Goal: Information Seeking & Learning: Learn about a topic

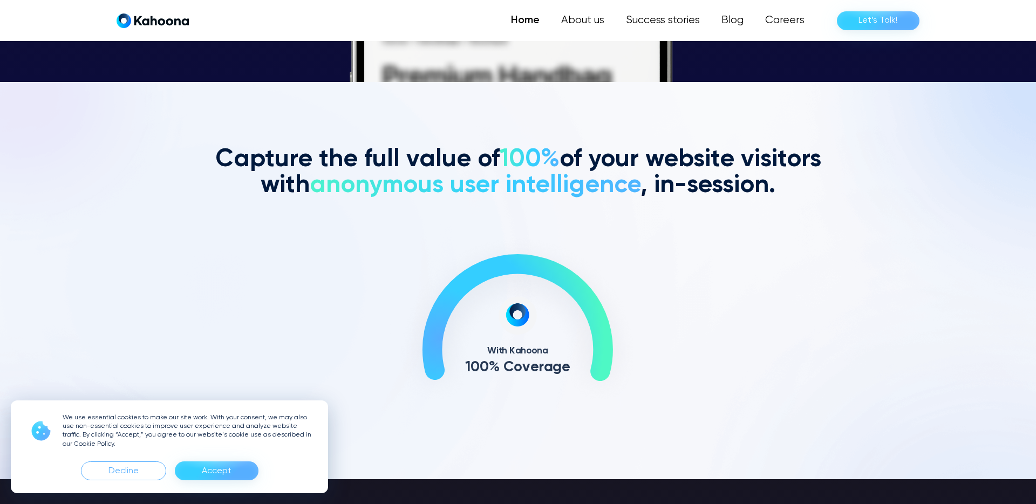
scroll to position [423, 0]
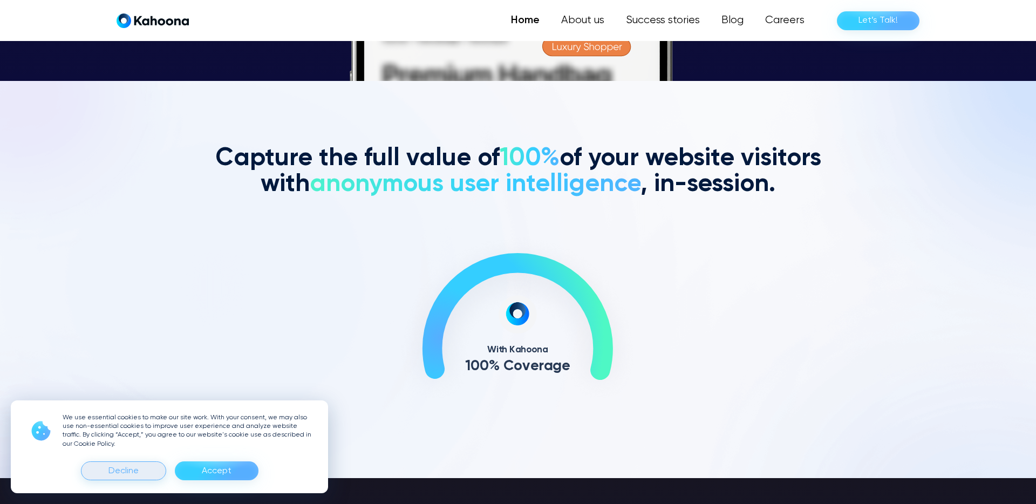
click at [117, 470] on div "Decline" at bounding box center [123, 471] width 30 height 17
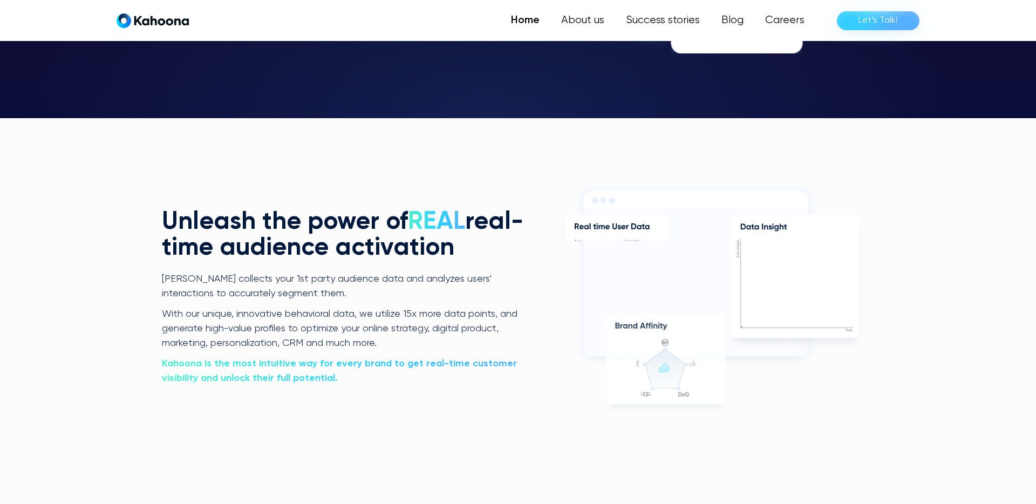
scroll to position [2182, 0]
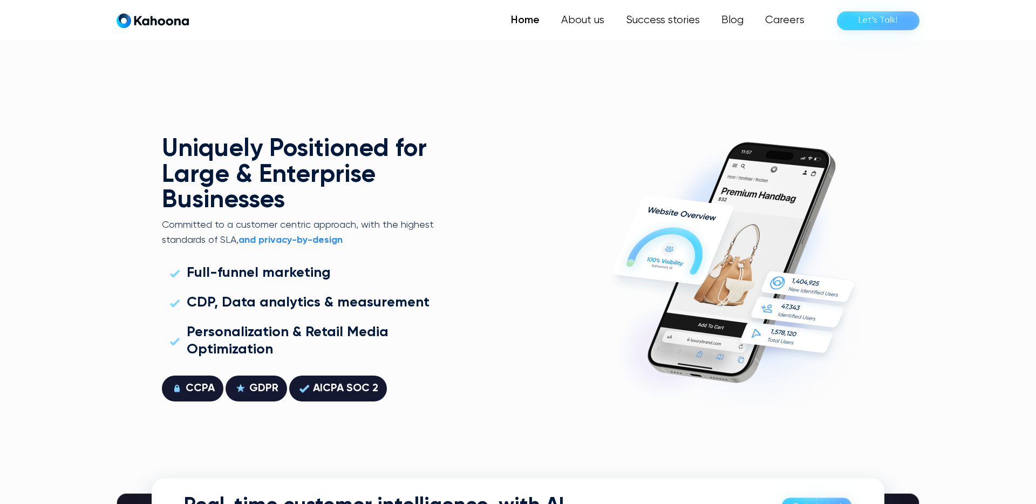
scroll to position [2927, 0]
click at [194, 386] on div "CCPA" at bounding box center [200, 387] width 29 height 17
copy div "CCPA"
drag, startPoint x: 314, startPoint y: 387, endPoint x: 379, endPoint y: 388, distance: 65.9
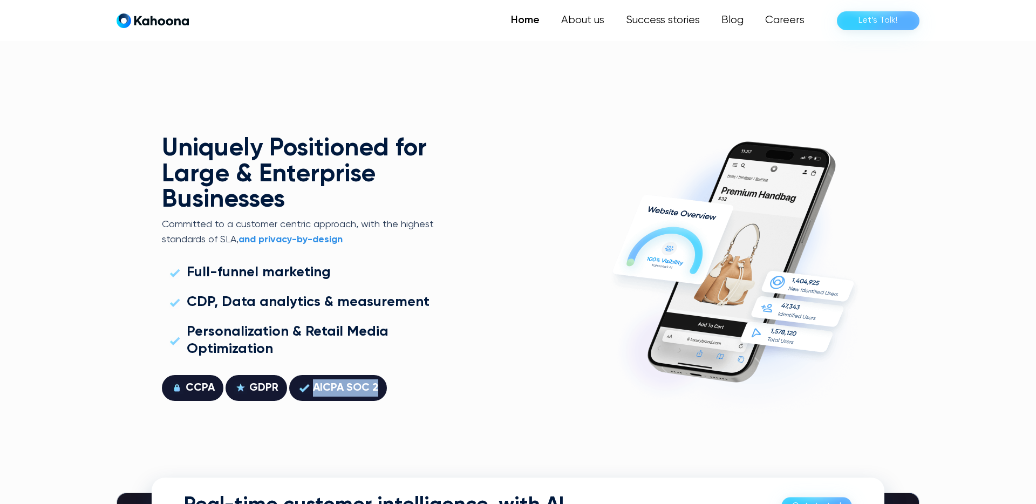
click at [379, 388] on div "AICPA SOC 2" at bounding box center [338, 388] width 98 height 26
copy div "AICPA SOC 2"
click at [199, 387] on div "CCPA" at bounding box center [200, 387] width 29 height 17
copy div "CCPA"
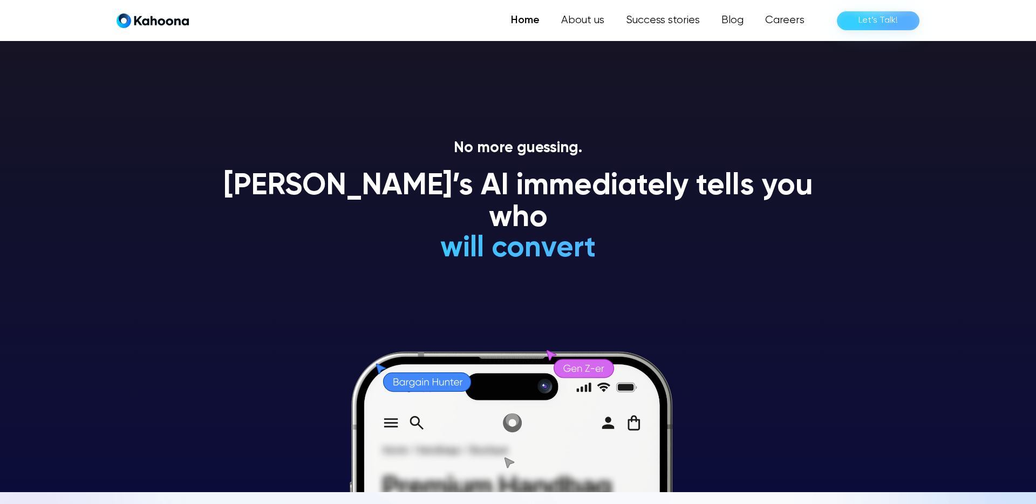
scroll to position [12, 0]
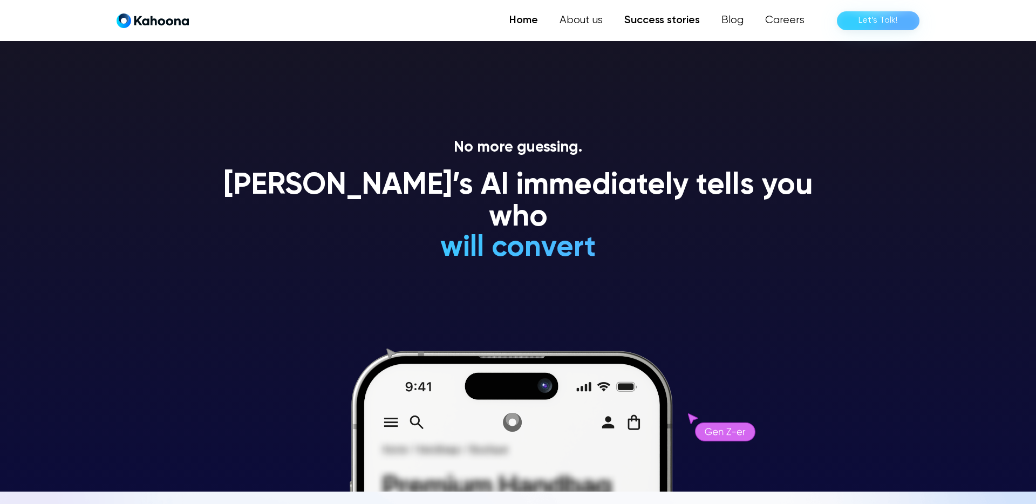
click at [655, 20] on link "Success stories" at bounding box center [662, 21] width 97 height 22
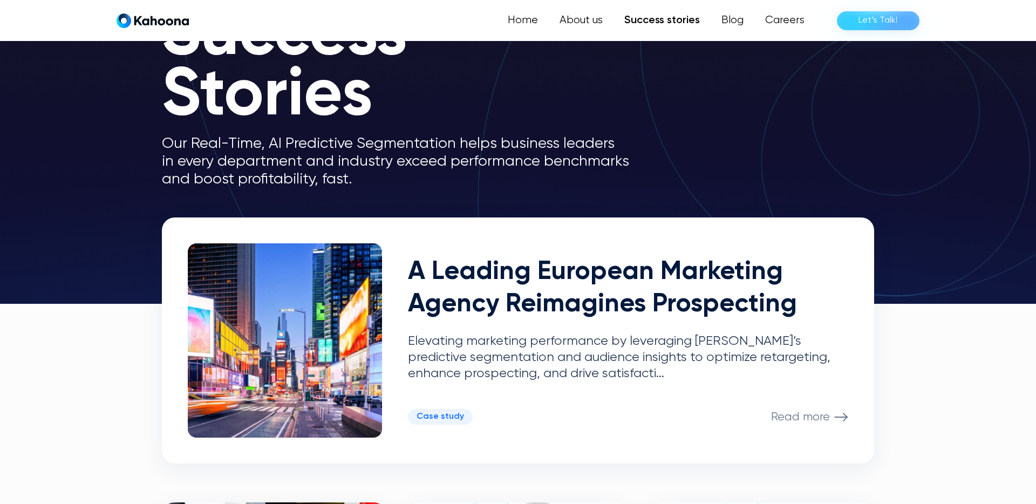
scroll to position [92, 0]
click at [528, 16] on link "Home" at bounding box center [524, 21] width 50 height 22
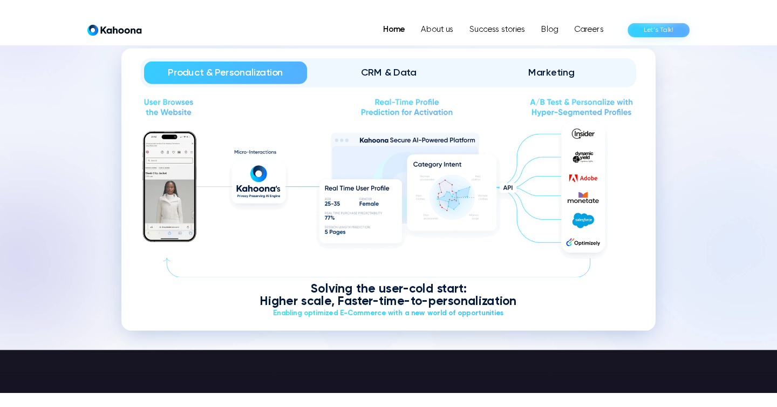
scroll to position [1344, 0]
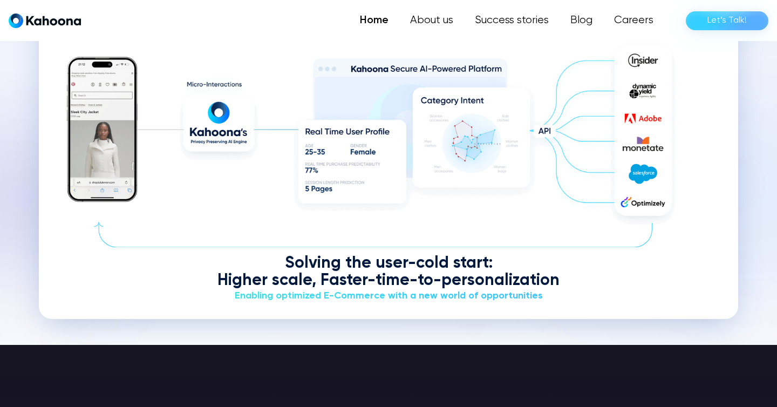
drag, startPoint x: 186, startPoint y: 81, endPoint x: 240, endPoint y: 83, distance: 54.0
click at [241, 83] on img at bounding box center [389, 134] width 648 height 191
drag, startPoint x: 242, startPoint y: 83, endPoint x: 223, endPoint y: 82, distance: 19.4
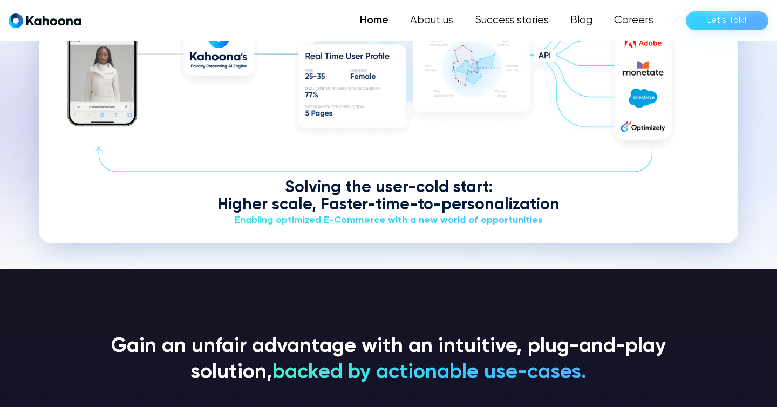
scroll to position [1419, 0]
